Goal: Transaction & Acquisition: Purchase product/service

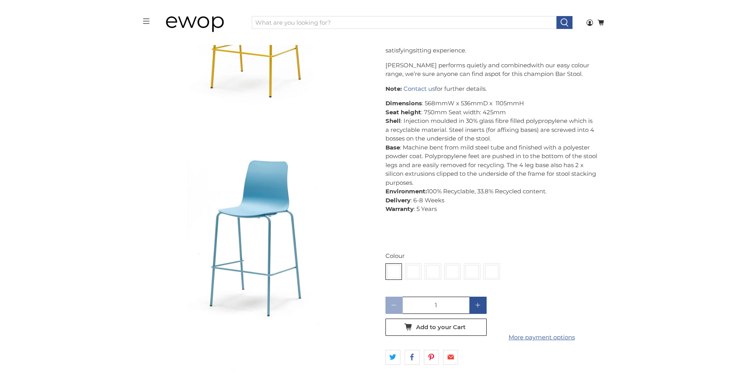
scroll to position [314, 0]
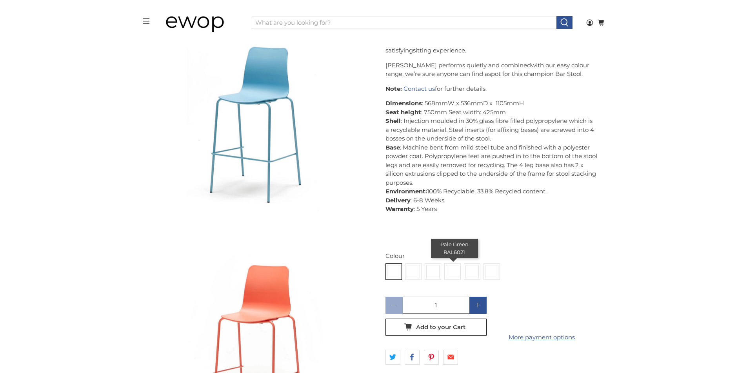
click at [456, 272] on img at bounding box center [452, 272] width 13 height 13
click at [0, 0] on input "radio" at bounding box center [0, 0] width 0 height 0
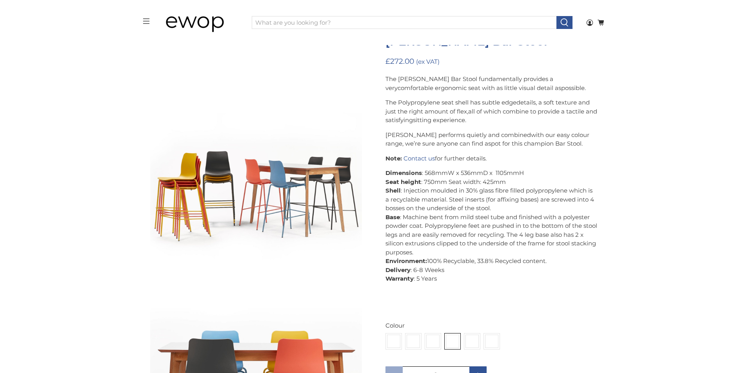
scroll to position [1688, 0]
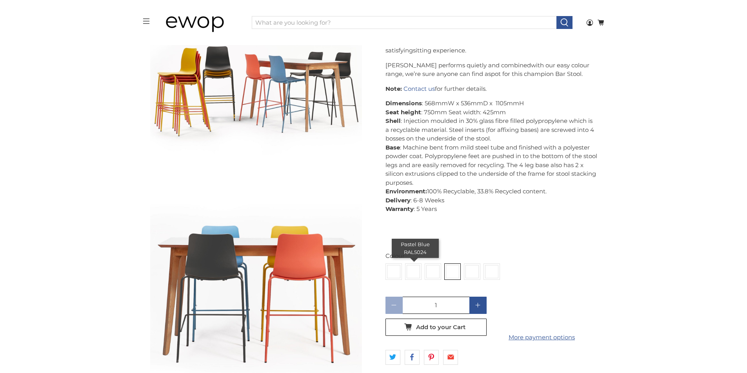
click at [417, 274] on img at bounding box center [413, 272] width 13 height 13
click at [0, 0] on input "radio" at bounding box center [0, 0] width 0 height 0
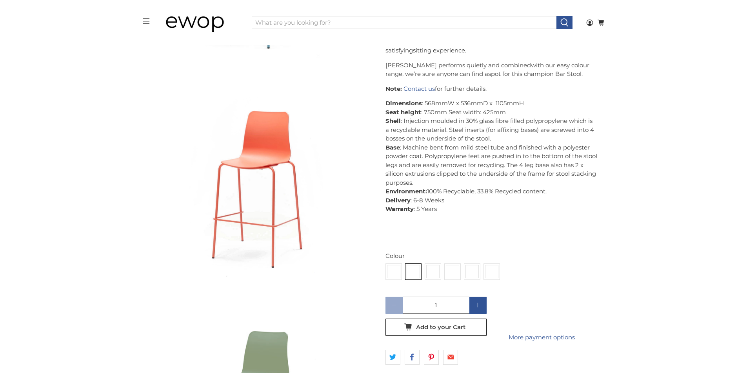
scroll to position [504, 0]
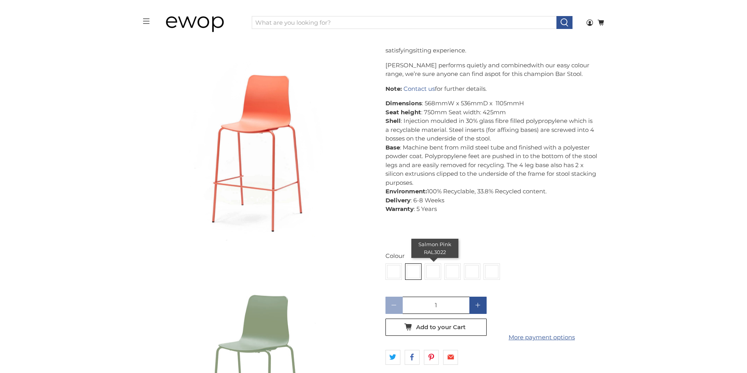
click at [436, 276] on img at bounding box center [432, 272] width 13 height 13
click at [0, 0] on input "radio" at bounding box center [0, 0] width 0 height 0
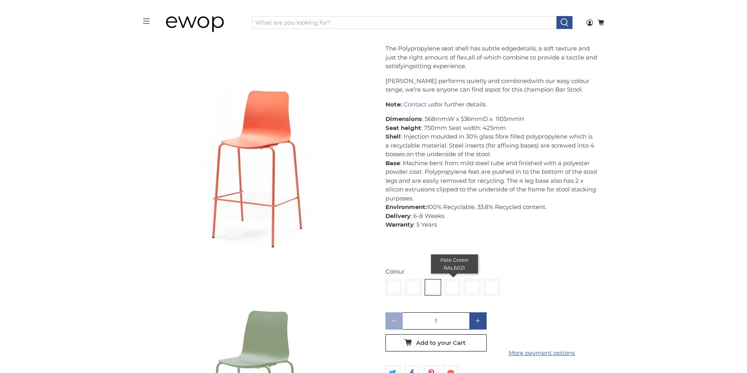
click at [451, 286] on img at bounding box center [452, 287] width 13 height 13
click at [0, 0] on input "radio" at bounding box center [0, 0] width 0 height 0
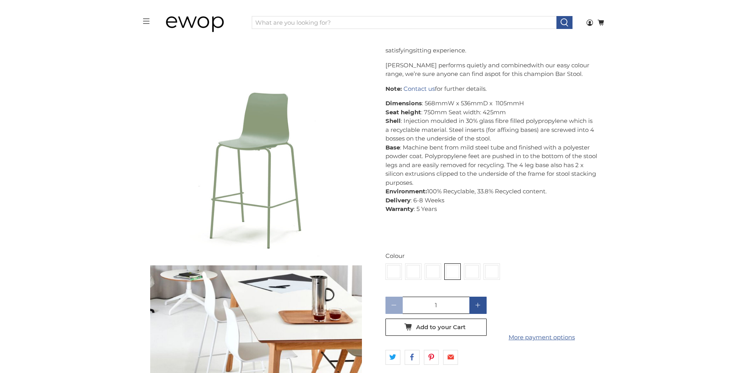
scroll to position [708, 0]
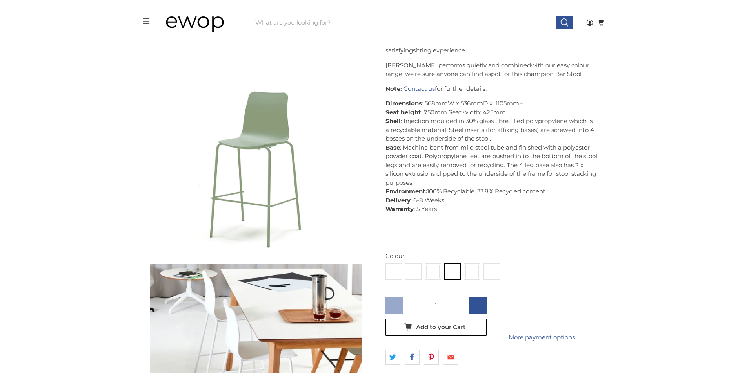
click at [483, 241] on p at bounding box center [491, 238] width 212 height 9
